Goal: Obtain resource: Obtain resource

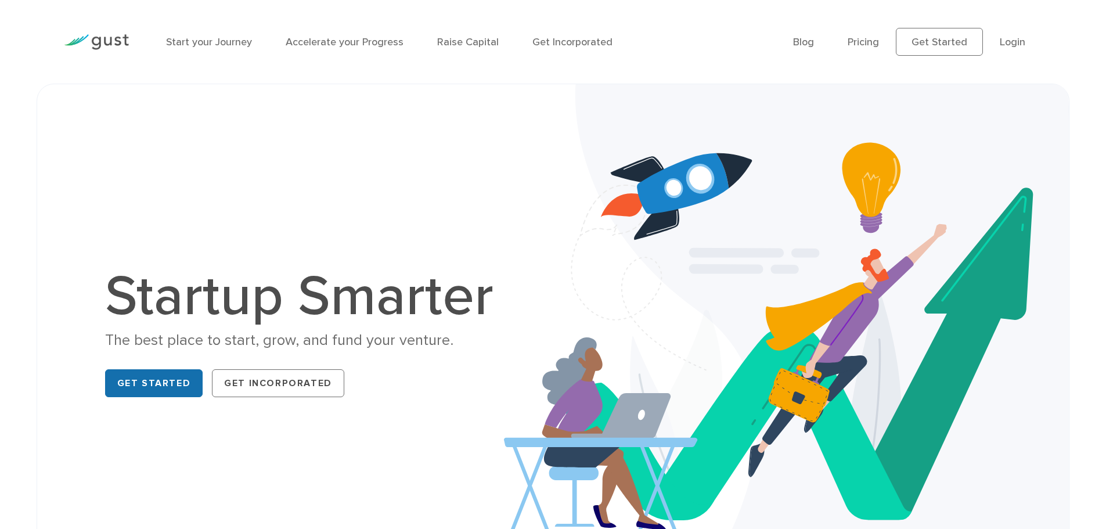
click at [132, 397] on link "Get Started" at bounding box center [154, 383] width 98 height 28
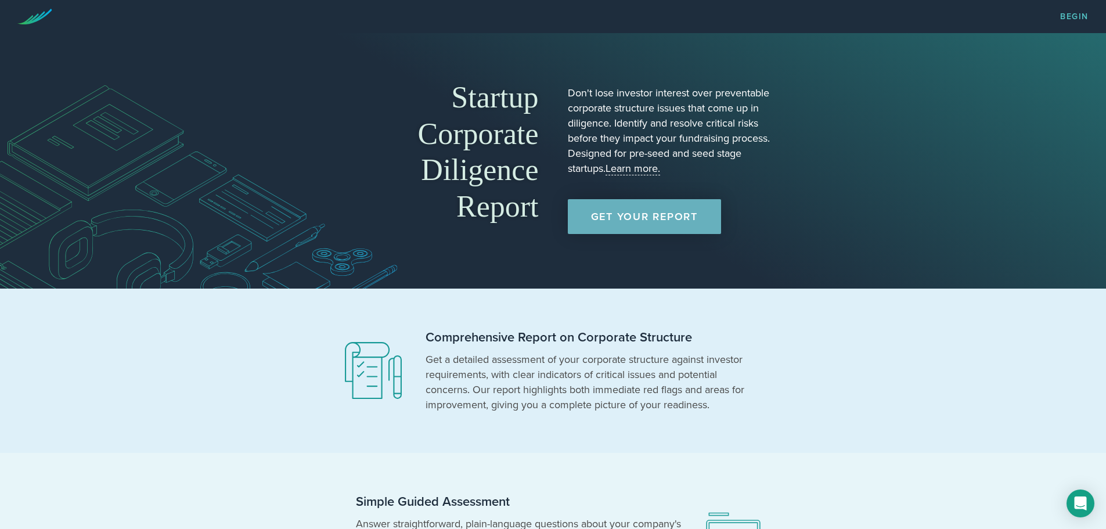
click at [640, 225] on link "Get Your Report" at bounding box center [644, 216] width 153 height 35
click at [697, 218] on link "Get Your Report" at bounding box center [644, 216] width 153 height 35
drag, startPoint x: 758, startPoint y: 219, endPoint x: 595, endPoint y: 217, distance: 163.7
click at [595, 217] on div "Don't lose investor interest over preventable corporate structure issues that c…" at bounding box center [671, 157] width 206 height 154
click at [608, 217] on link "Get Your Report" at bounding box center [644, 216] width 153 height 35
